Goal: Find specific page/section: Find specific page/section

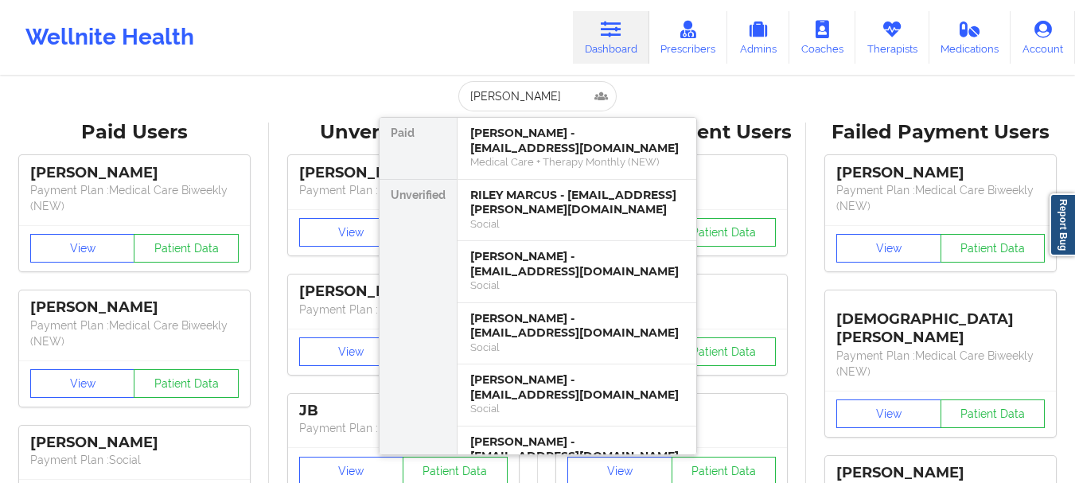
type input "[PERSON_NAME]"
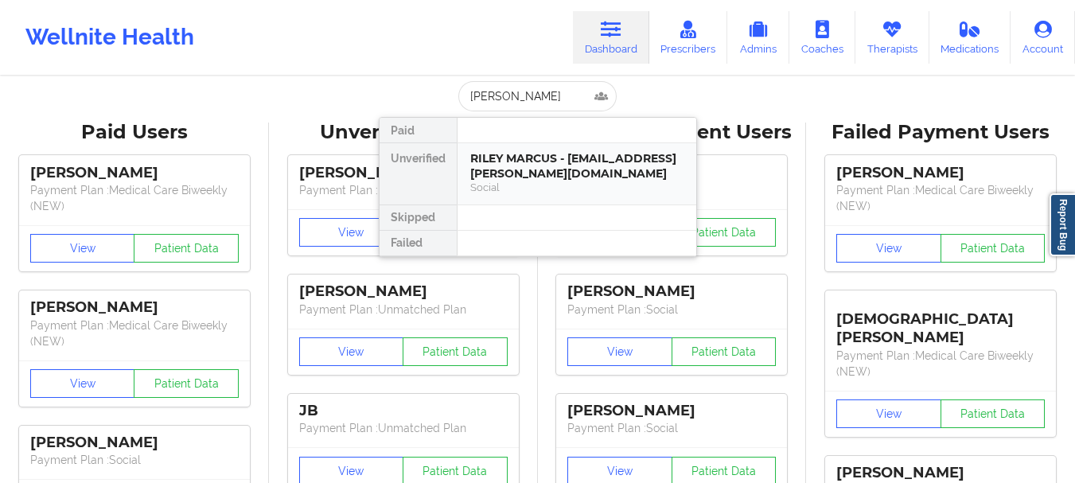
click at [544, 189] on div "Social" at bounding box center [576, 188] width 213 height 14
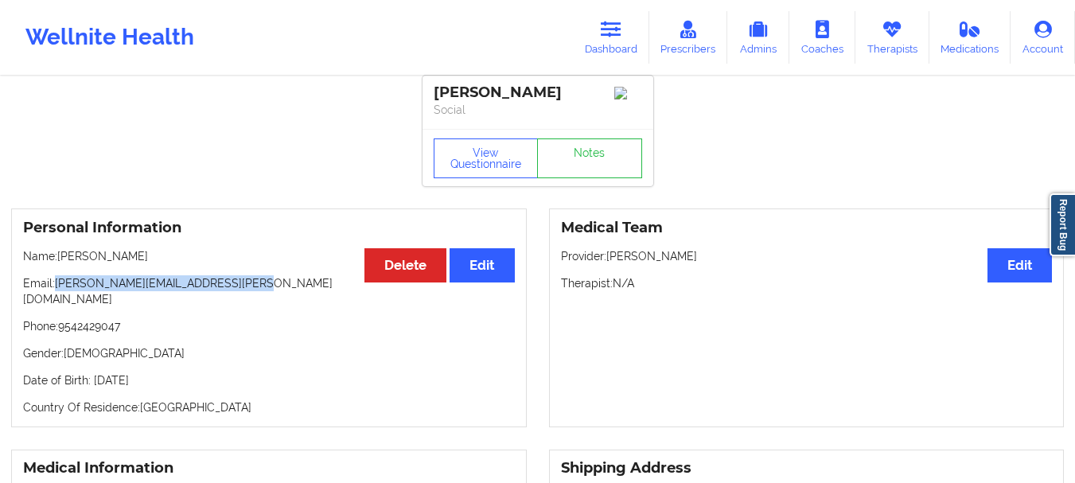
drag, startPoint x: 255, startPoint y: 289, endPoint x: 56, endPoint y: 291, distance: 198.9
click at [56, 291] on p "Email: [PERSON_NAME][EMAIL_ADDRESS][PERSON_NAME][DOMAIN_NAME]" at bounding box center [269, 291] width 492 height 32
copy p "[PERSON_NAME][EMAIL_ADDRESS][PERSON_NAME][DOMAIN_NAME]"
click at [629, 392] on div "Medical Team Edit Provider: [PERSON_NAME] Therapist: N/A" at bounding box center [807, 317] width 516 height 219
click at [652, 399] on div "Medical Team Edit Provider: [PERSON_NAME] Therapist: N/A" at bounding box center [807, 317] width 516 height 219
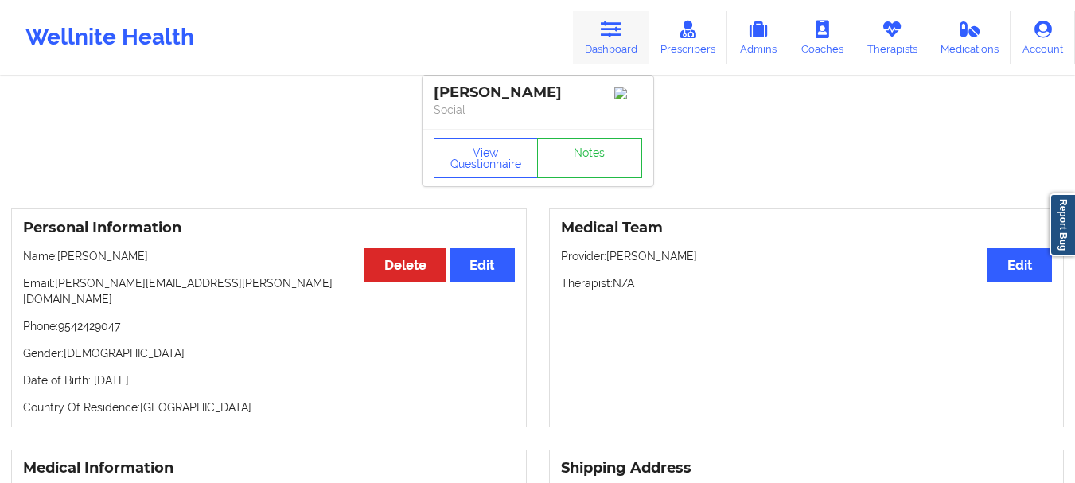
click at [599, 39] on link "Dashboard" at bounding box center [611, 37] width 76 height 53
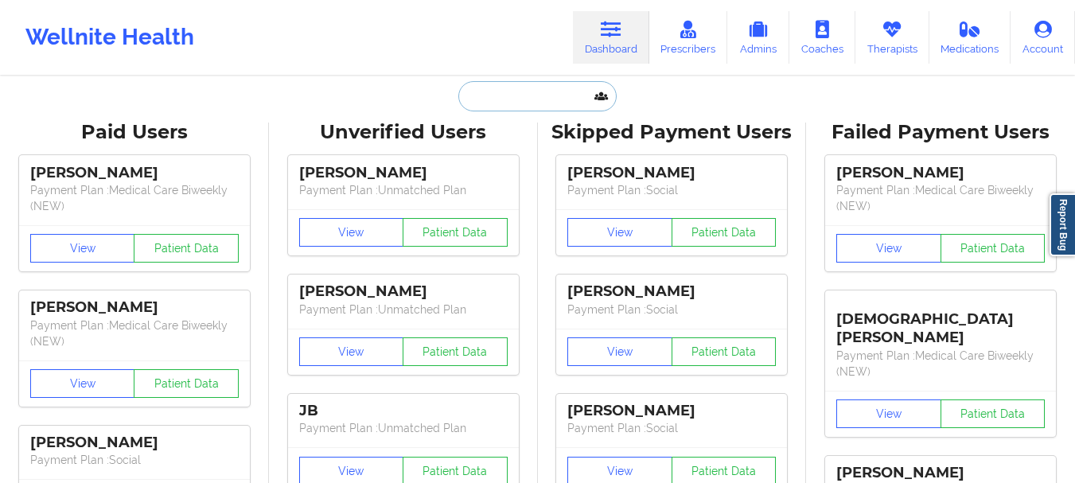
click at [506, 101] on input "text" at bounding box center [537, 96] width 158 height 30
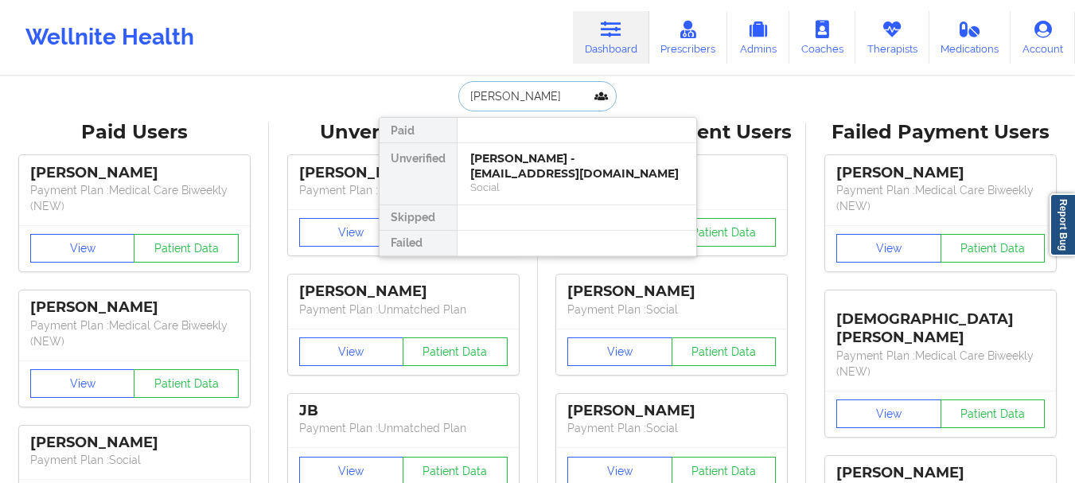
type input "[PERSON_NAME]"
click at [525, 141] on div at bounding box center [576, 130] width 239 height 25
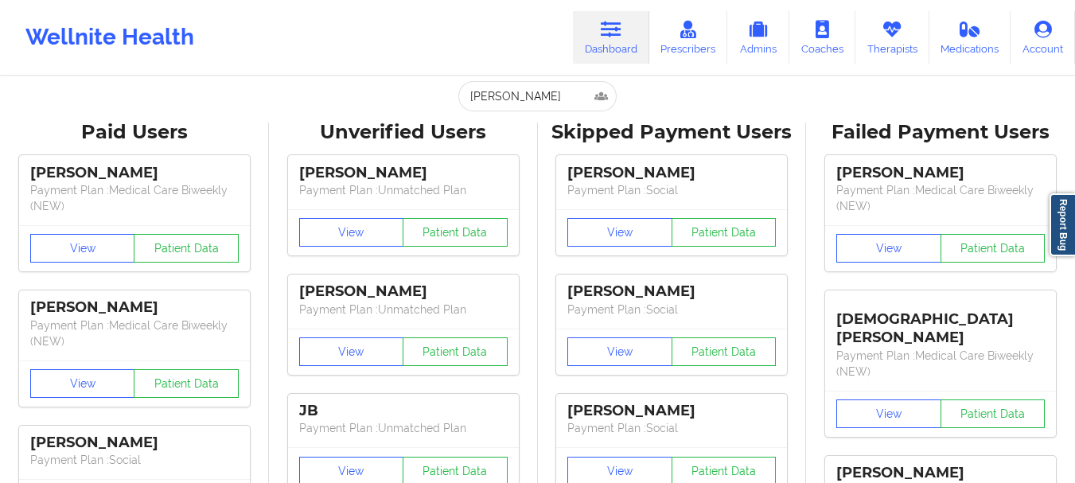
click at [506, 89] on input "[PERSON_NAME]" at bounding box center [537, 96] width 158 height 30
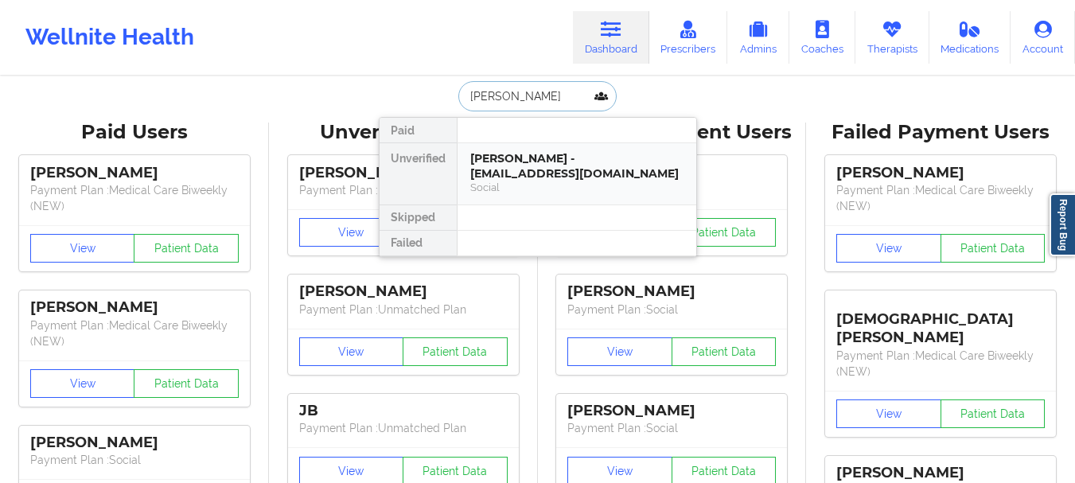
click at [586, 178] on div "[PERSON_NAME] - [EMAIL_ADDRESS][DOMAIN_NAME]" at bounding box center [576, 165] width 213 height 29
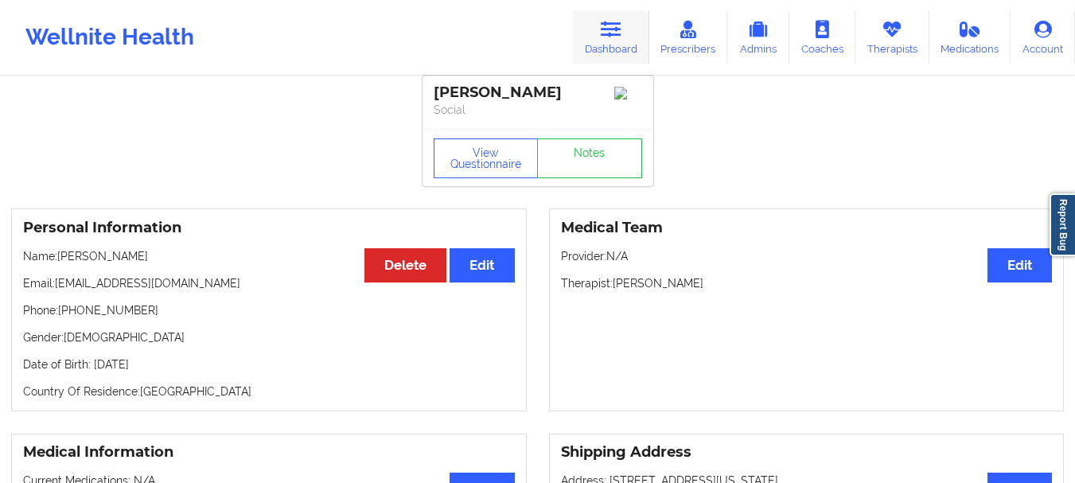
click at [612, 39] on link "Dashboard" at bounding box center [611, 37] width 76 height 53
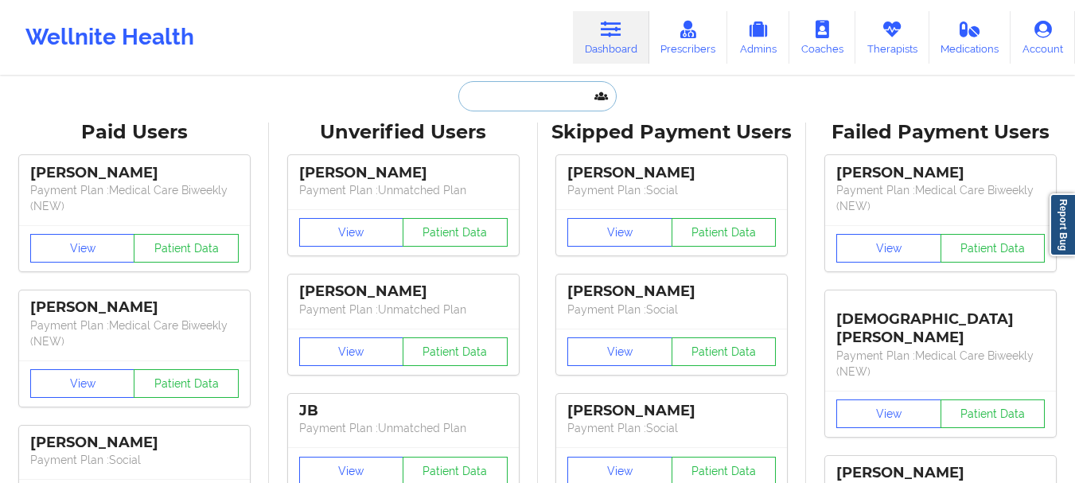
click at [504, 107] on input "text" at bounding box center [537, 96] width 158 height 30
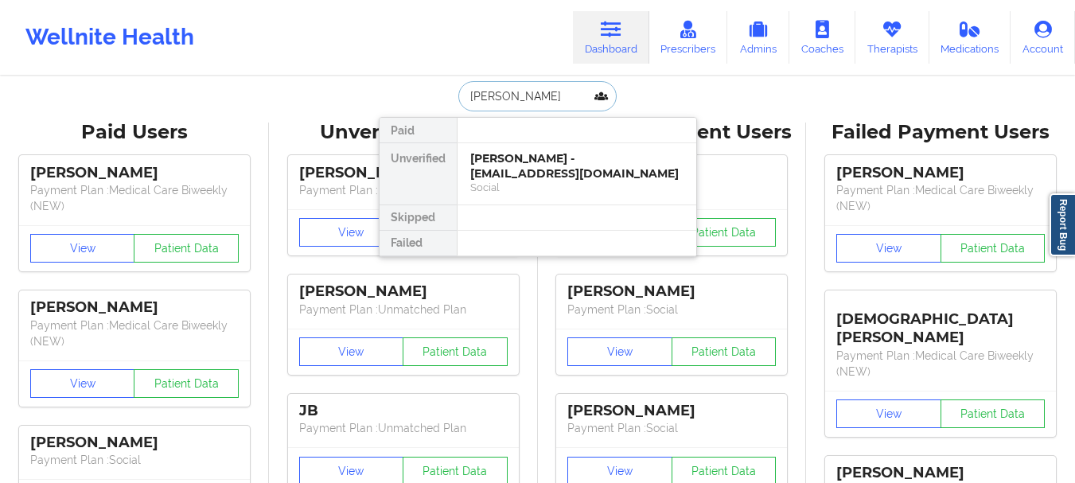
type input "[PERSON_NAME]"
click at [510, 151] on div "[PERSON_NAME] - [EMAIL_ADDRESS][DOMAIN_NAME]" at bounding box center [576, 165] width 213 height 29
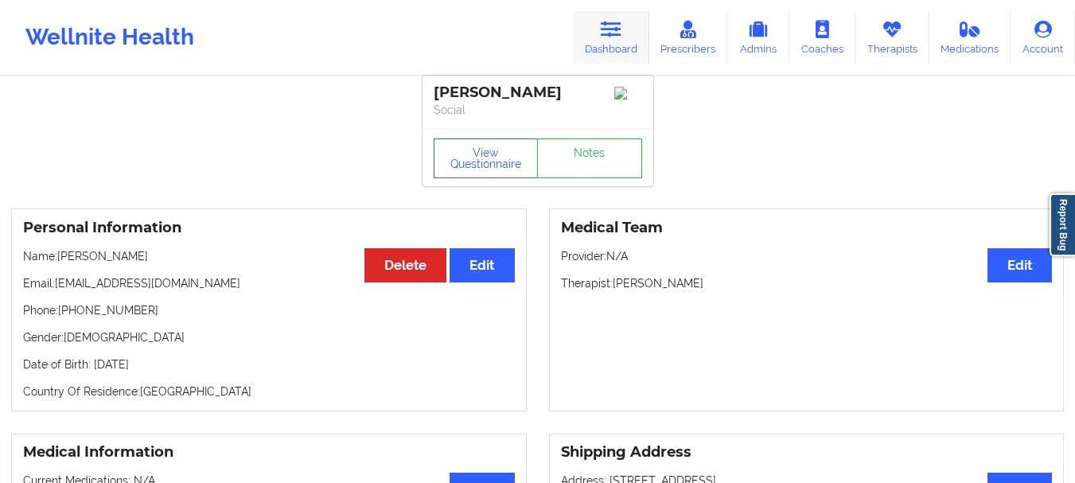
click at [606, 42] on link "Dashboard" at bounding box center [611, 37] width 76 height 53
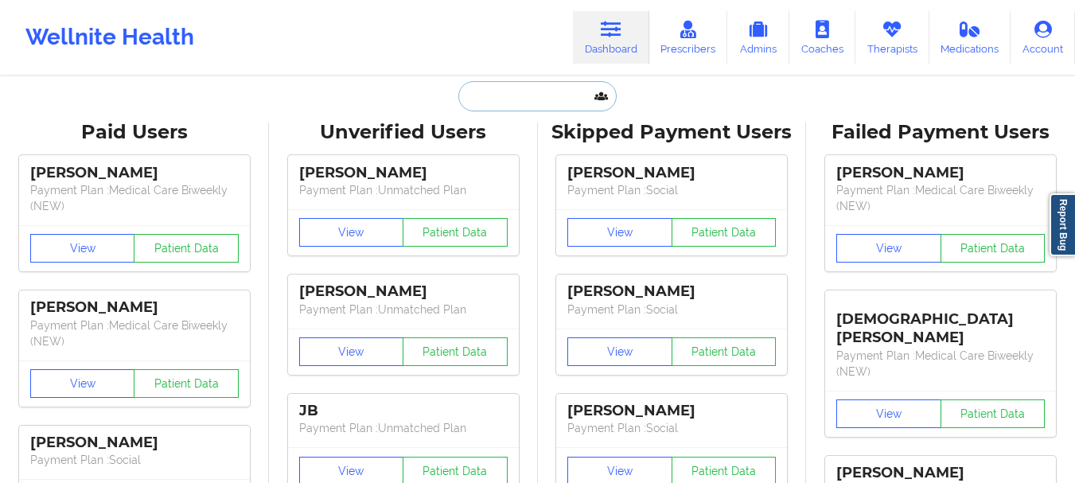
click at [494, 91] on input "text" at bounding box center [537, 96] width 158 height 30
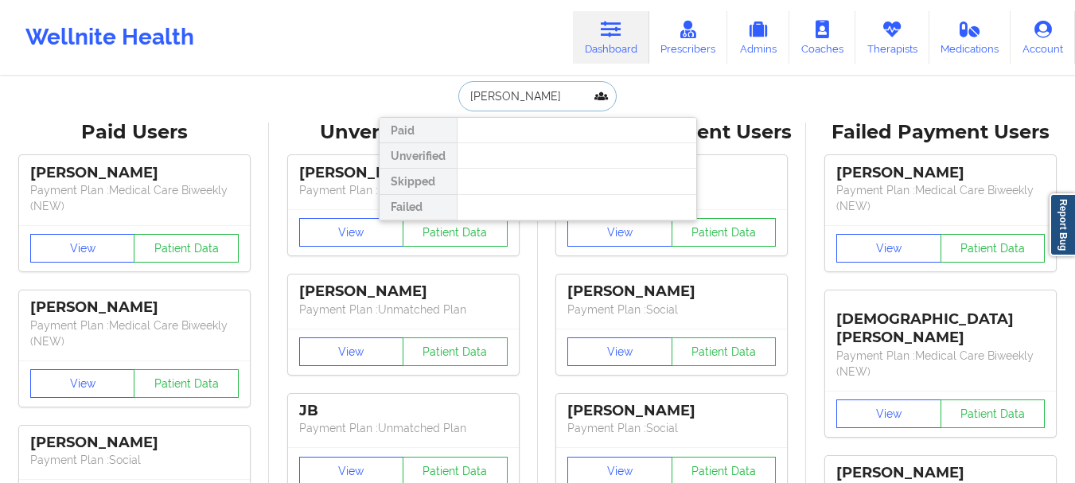
type input "[PERSON_NAME]"
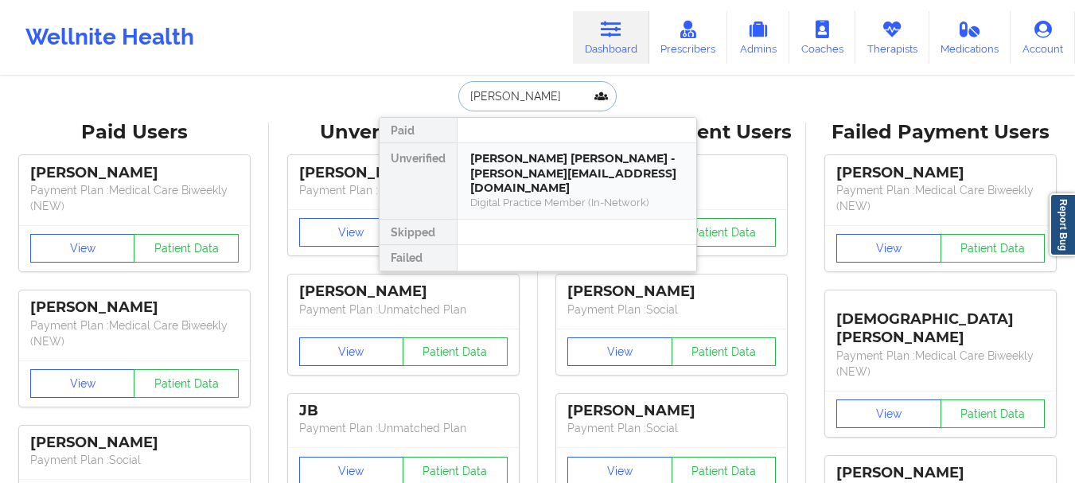
click at [559, 173] on div "[PERSON_NAME] [PERSON_NAME] - [PERSON_NAME][EMAIL_ADDRESS][DOMAIN_NAME]" at bounding box center [576, 173] width 213 height 45
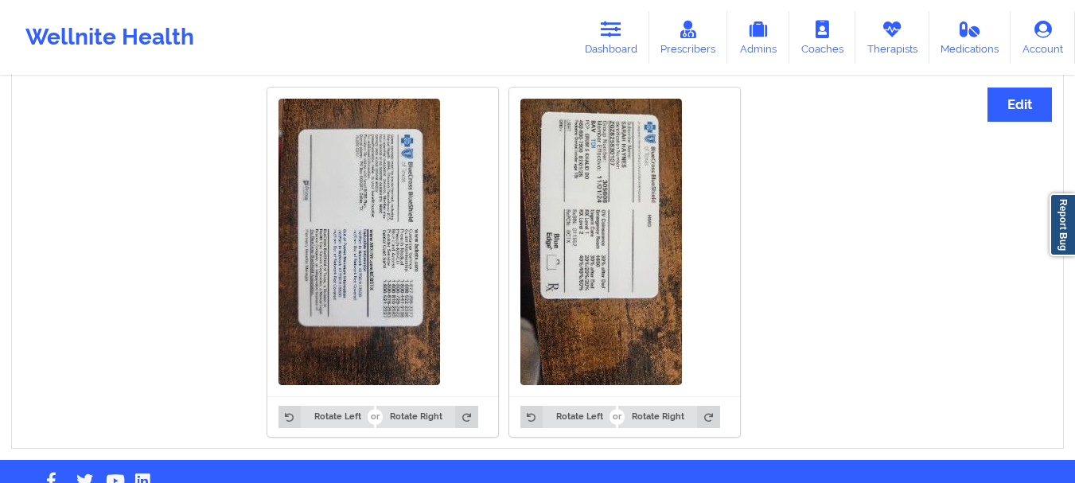
scroll to position [981, 0]
